Goal: Find specific page/section: Find specific page/section

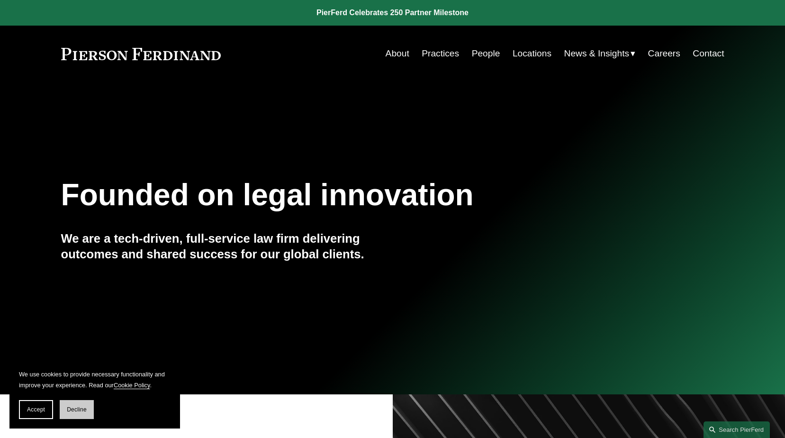
click at [77, 408] on span "Decline" at bounding box center [77, 409] width 20 height 7
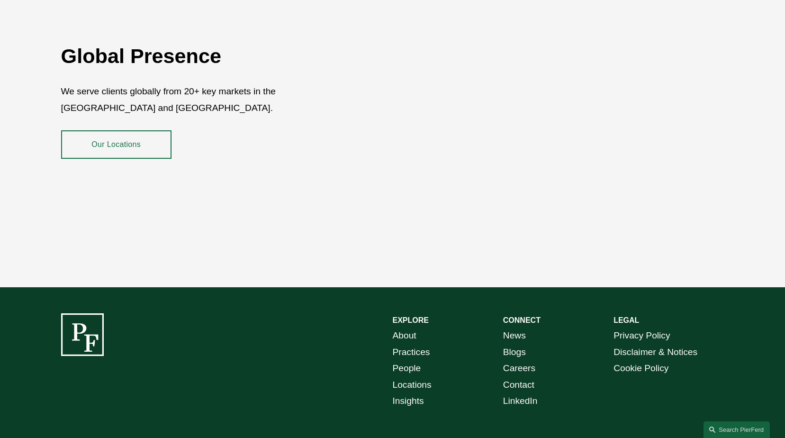
scroll to position [1709, 0]
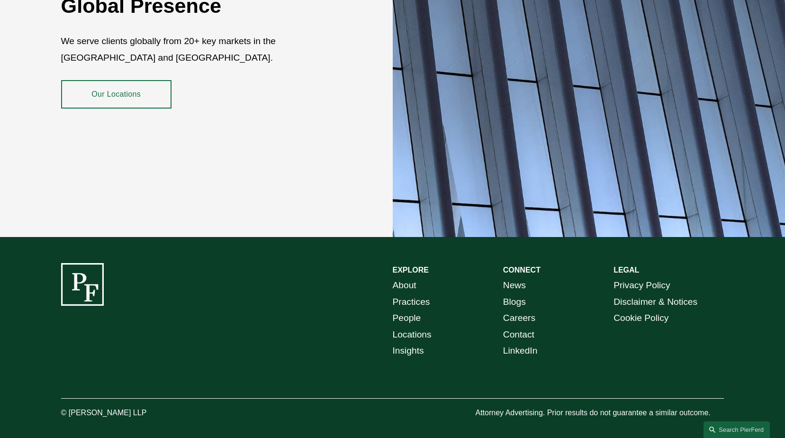
click at [406, 310] on link "People" at bounding box center [407, 318] width 28 height 17
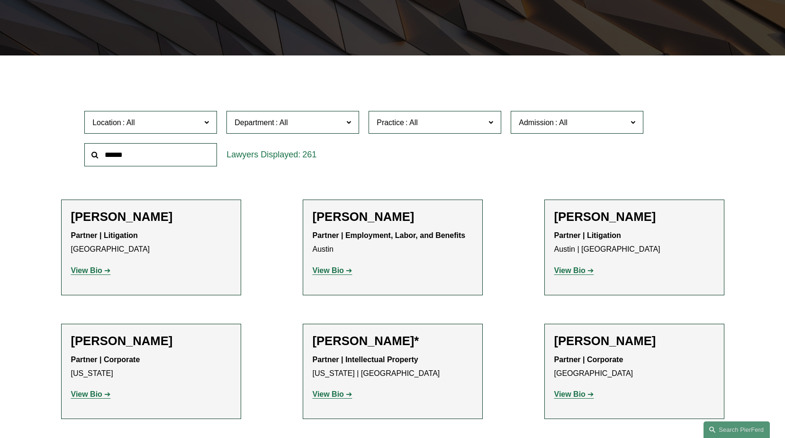
scroll to position [95, 0]
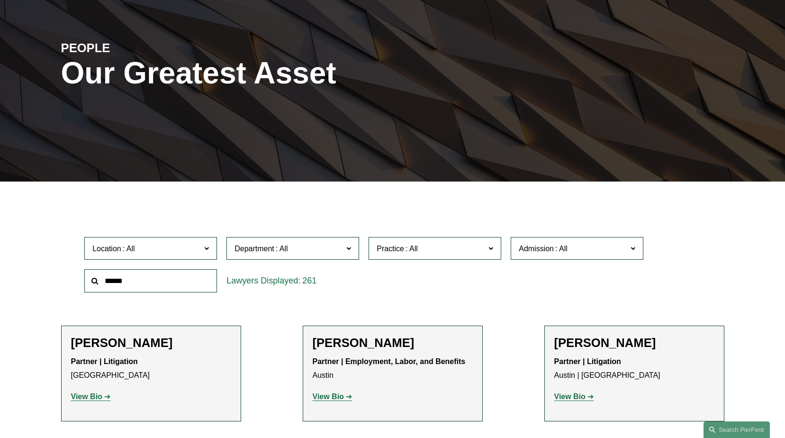
click at [635, 246] on span at bounding box center [633, 248] width 5 height 12
click at [0, 0] on link "[US_STATE]" at bounding box center [0, 0] width 0 height 0
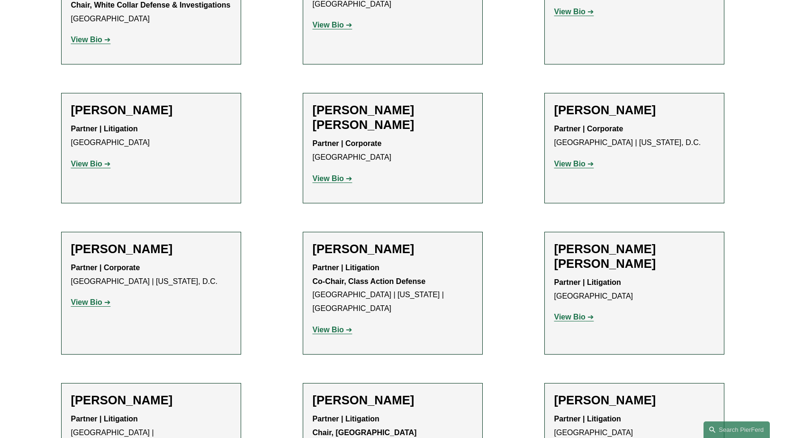
scroll to position [986, 0]
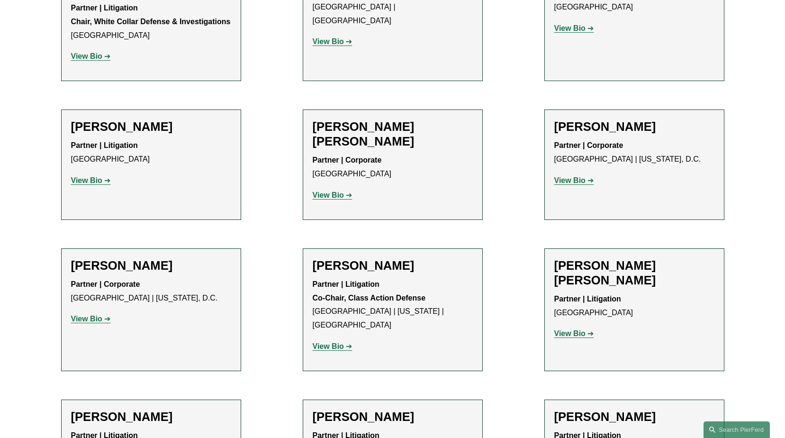
click at [83, 315] on strong "View Bio" at bounding box center [86, 319] width 31 height 8
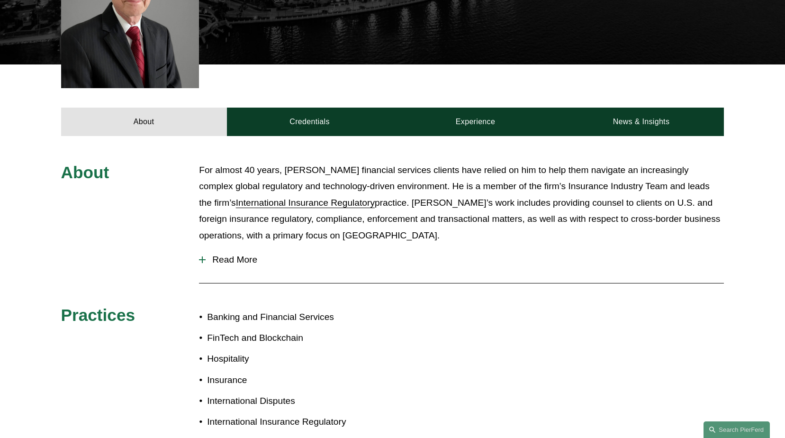
scroll to position [332, 0]
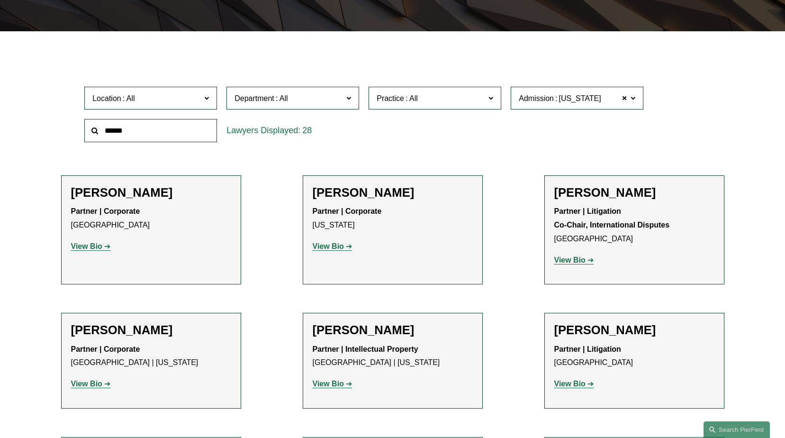
scroll to position [228, 0]
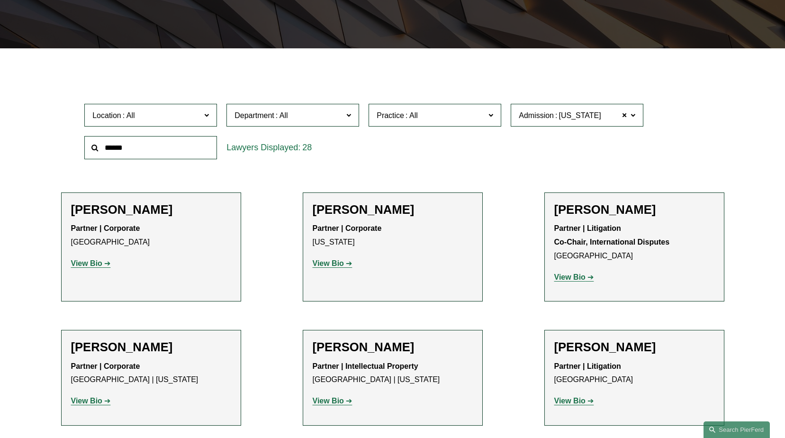
click at [493, 113] on span at bounding box center [491, 115] width 5 height 12
click at [514, 146] on div "Location All [GEOGRAPHIC_DATA] [GEOGRAPHIC_DATA] [GEOGRAPHIC_DATA] [GEOGRAPHIC_…" at bounding box center [393, 131] width 626 height 65
click at [349, 114] on span at bounding box center [349, 115] width 5 height 12
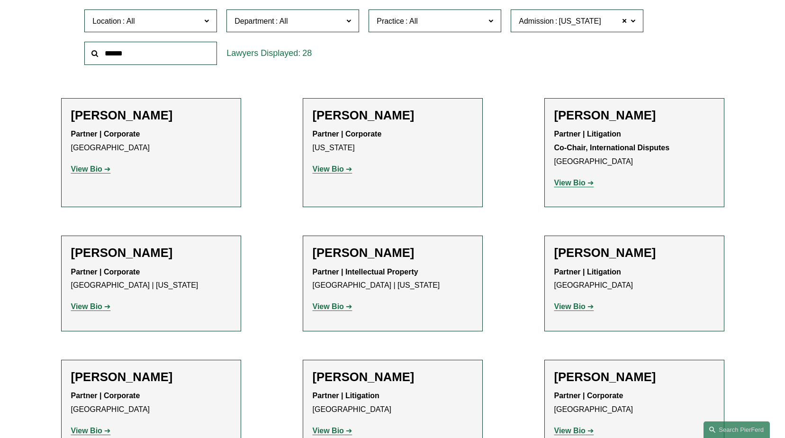
scroll to position [323, 0]
drag, startPoint x: 283, startPoint y: 182, endPoint x: 247, endPoint y: 125, distance: 66.8
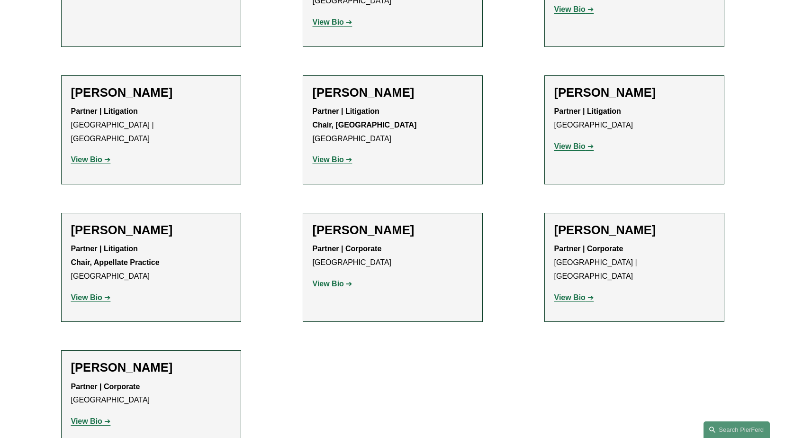
scroll to position [1318, 0]
